Goal: Transaction & Acquisition: Obtain resource

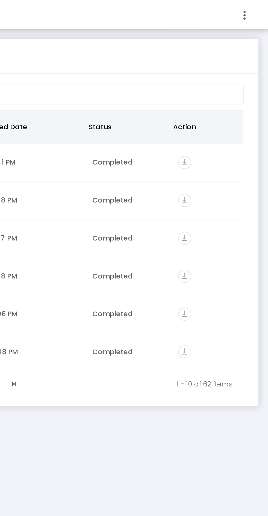
click at [253, 12] on icon at bounding box center [254, 8] width 5 height 7
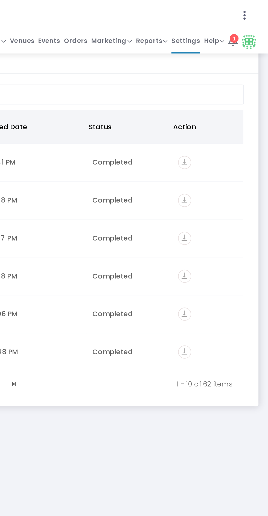
click at [203, 22] on span "Reports" at bounding box center [202, 22] width 18 height 5
click at [216, 42] on li "Sales Reports" at bounding box center [211, 42] width 36 height 11
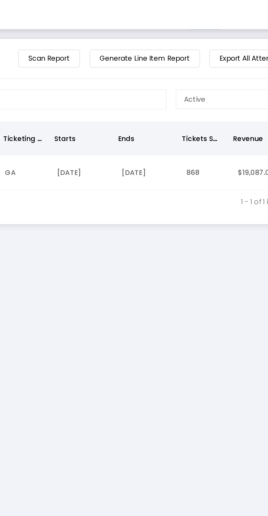
click at [174, 35] on div at bounding box center [134, 258] width 268 height 516
click at [161, 35] on m-button "Generate Line Item Report" at bounding box center [168, 33] width 62 height 10
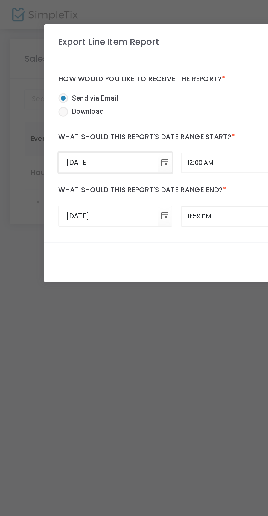
click at [42, 90] on input "[DATE]" at bounding box center [61, 91] width 56 height 11
click at [41, 93] on input "[DATE]" at bounding box center [61, 91] width 56 height 11
type input "[DATE]"
click at [52, 63] on span "Download" at bounding box center [48, 63] width 20 height 6
click at [36, 66] on input "Download" at bounding box center [35, 66] width 0 height 0
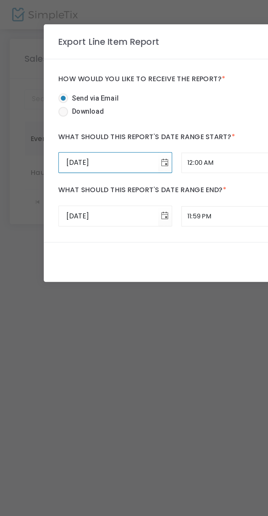
radio input "true"
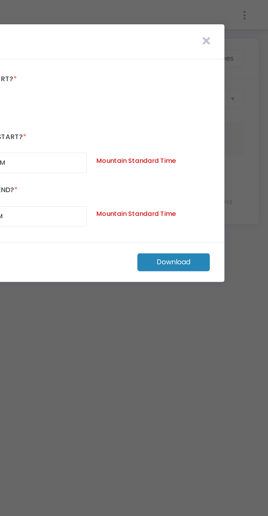
click at [217, 145] on m-button "Download" at bounding box center [214, 147] width 41 height 10
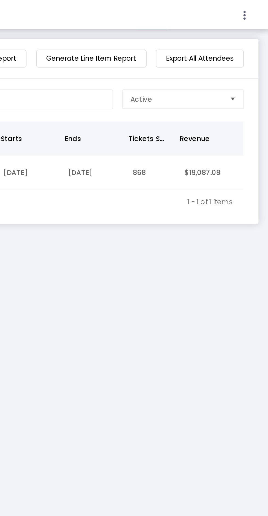
click at [255, 8] on icon at bounding box center [254, 8] width 5 height 7
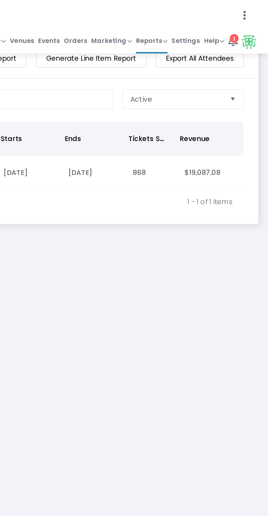
click at [204, 24] on span "Reports" at bounding box center [202, 22] width 18 height 5
click at [217, 52] on li "Download" at bounding box center [211, 53] width 36 height 11
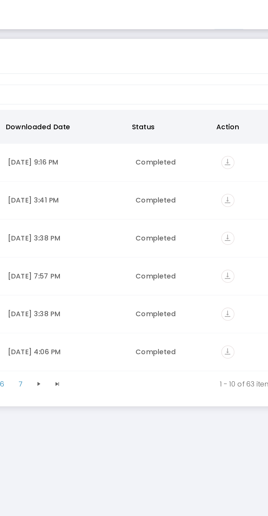
click at [218, 92] on div at bounding box center [134, 258] width 268 height 516
click at [217, 94] on icon "vertical_align_bottom" at bounding box center [220, 91] width 7 height 7
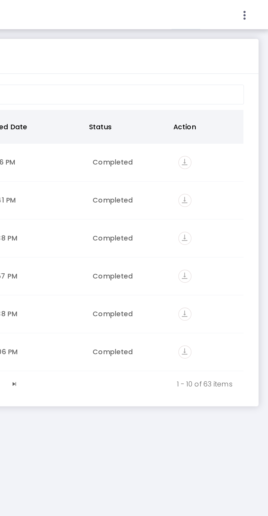
click at [253, 7] on icon at bounding box center [254, 8] width 5 height 7
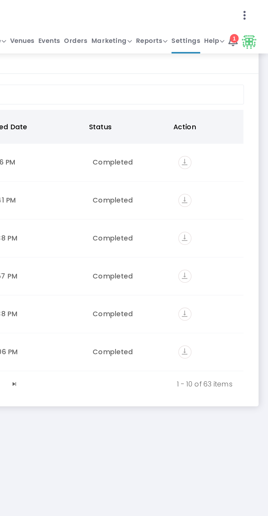
click at [148, 24] on span "Events" at bounding box center [144, 23] width 12 height 8
